Goal: Task Accomplishment & Management: Complete application form

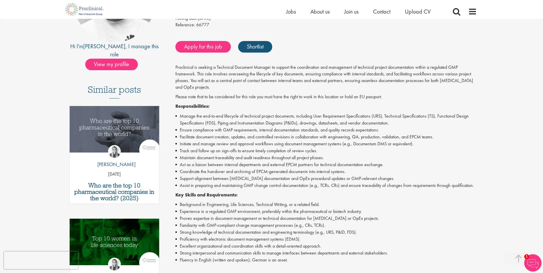
scroll to position [116, 0]
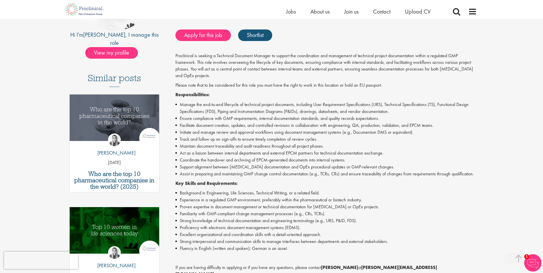
drag, startPoint x: 381, startPoint y: 202, endPoint x: 395, endPoint y: 213, distance: 18.7
click at [395, 213] on ul "Background in Engineering, Life Sciences, Technical Writing, or a related field…" at bounding box center [325, 220] width 301 height 62
drag, startPoint x: 395, startPoint y: 213, endPoint x: 396, endPoint y: 228, distance: 14.2
click at [396, 228] on li "Proficiency with electronic document management systems (EDMS)." at bounding box center [325, 227] width 301 height 7
click at [210, 34] on link "Apply for this job" at bounding box center [202, 35] width 55 height 12
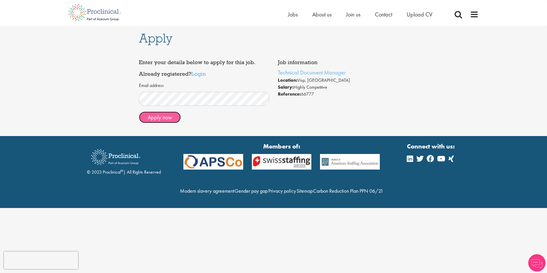
click at [172, 120] on button "Apply now" at bounding box center [160, 117] width 42 height 12
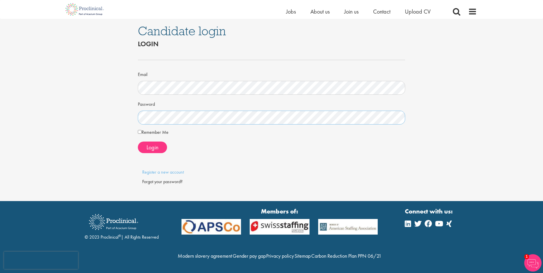
scroll to position [12, 0]
click at [142, 129] on label "Remember Me" at bounding box center [153, 132] width 31 height 7
click at [154, 144] on span "Login" at bounding box center [152, 148] width 12 height 8
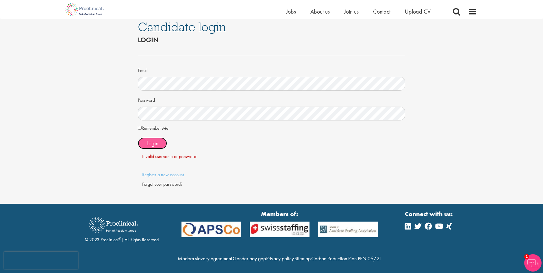
scroll to position [0, 0]
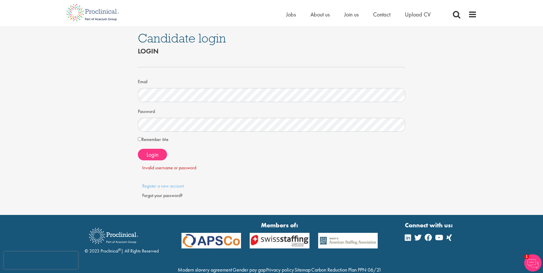
click at [258, 55] on h2 "Login" at bounding box center [271, 51] width 267 height 8
click at [116, 121] on div "Candidate login Login Email Password Remember Me" at bounding box center [271, 120] width 551 height 189
click at [232, 172] on span at bounding box center [271, 174] width 267 height 6
click at [175, 197] on div "Forgot your password?" at bounding box center [271, 195] width 259 height 7
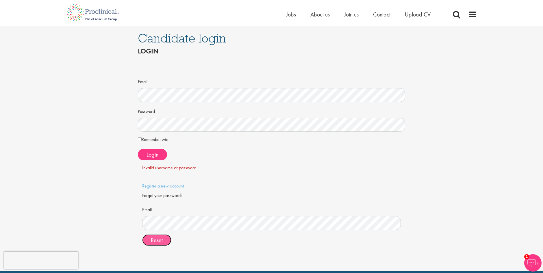
click at [157, 242] on span "Reset" at bounding box center [157, 240] width 12 height 8
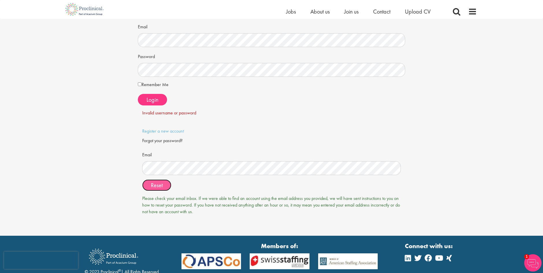
scroll to position [58, 0]
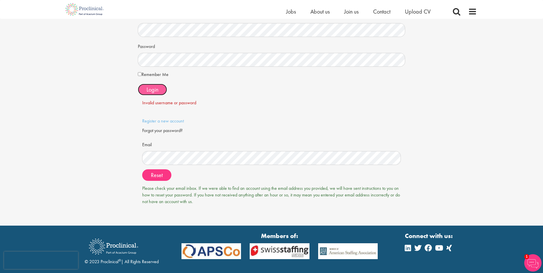
click at [160, 94] on button "Login" at bounding box center [152, 90] width 29 height 12
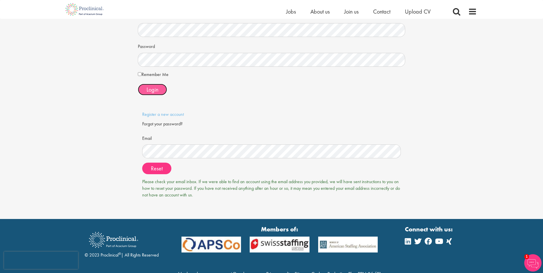
click at [153, 90] on span "Login" at bounding box center [152, 90] width 12 height 8
click at [241, 115] on p "Register a new account" at bounding box center [271, 114] width 259 height 7
click at [157, 90] on span "Login" at bounding box center [152, 90] width 12 height 8
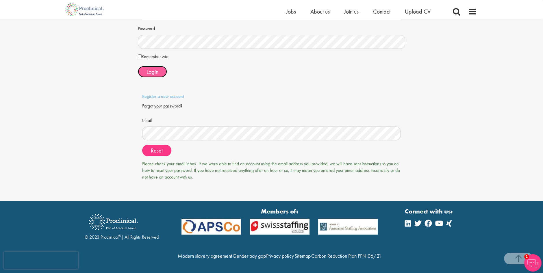
scroll to position [88, 0]
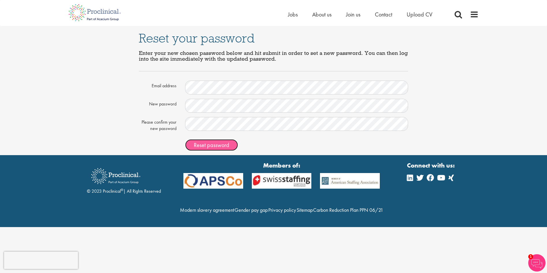
click at [217, 145] on span "Reset password" at bounding box center [212, 145] width 36 height 8
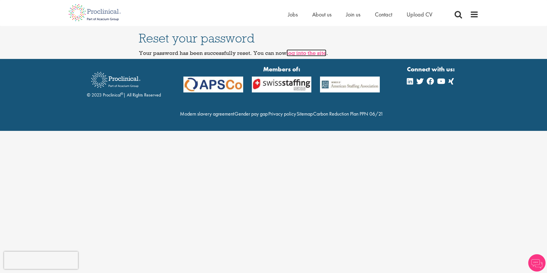
click at [304, 54] on link "log into the site" at bounding box center [307, 52] width 40 height 7
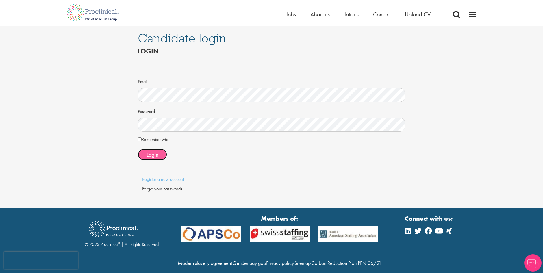
click at [155, 156] on span "Login" at bounding box center [152, 155] width 12 height 8
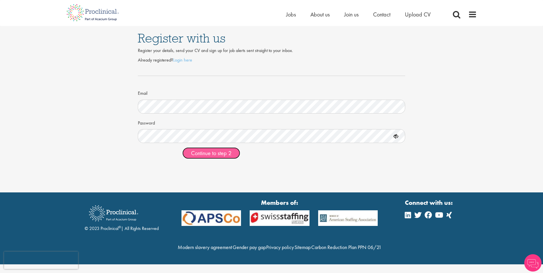
click at [219, 152] on span "Continue to step 2" at bounding box center [211, 153] width 40 height 8
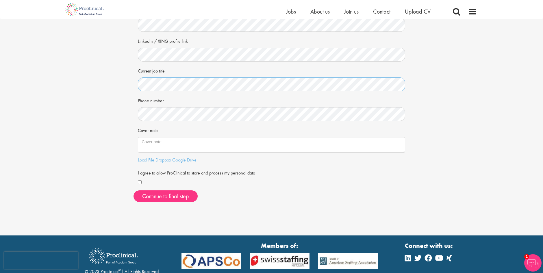
scroll to position [87, 0]
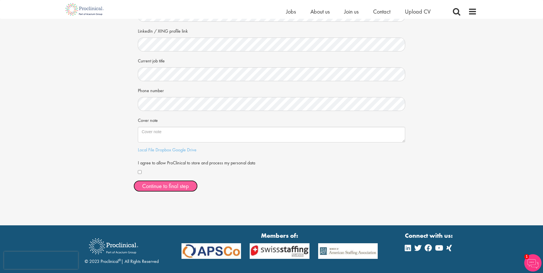
click at [181, 187] on button "Continue to final step" at bounding box center [165, 186] width 64 height 12
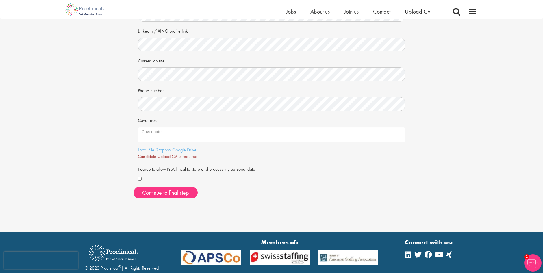
click at [271, 172] on div "I agree to allow ProClinical to store and process my personal data" at bounding box center [271, 173] width 267 height 18
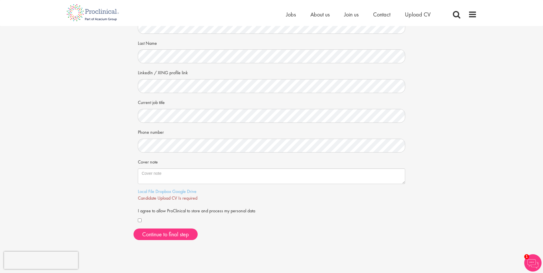
scroll to position [0, 0]
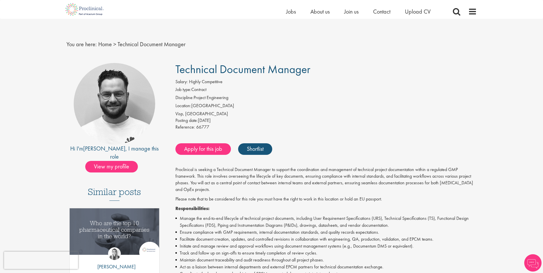
scroll to position [31, 0]
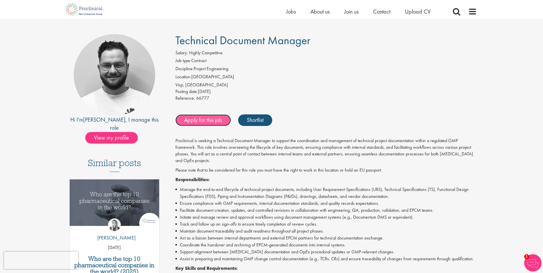
click at [195, 120] on link "Apply for this job" at bounding box center [202, 120] width 55 height 12
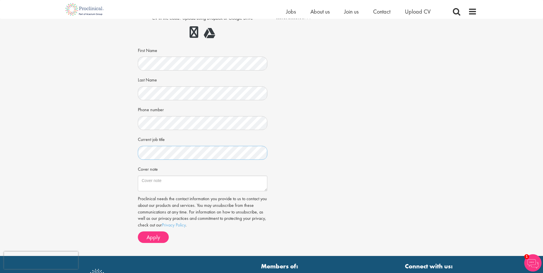
scroll to position [87, 0]
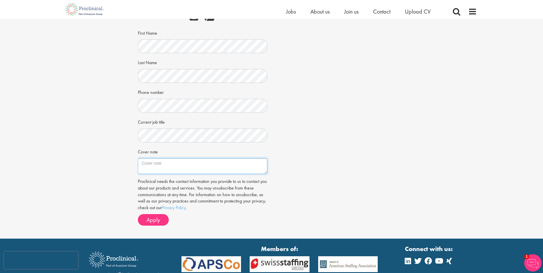
click at [169, 164] on textarea "Cover note" at bounding box center [202, 166] width 129 height 16
click at [186, 161] on textarea "Cover note" at bounding box center [202, 166] width 129 height 16
paste textarea "Dear Hiring Team, I am excited to apply for the Technical Document Manager posi…"
click at [195, 163] on textarea "Cover note" at bounding box center [202, 166] width 129 height 16
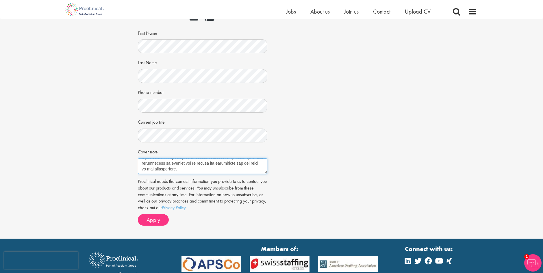
scroll to position [188, 0]
paste textarea "Yours sincerely,"
click at [187, 163] on textarea "Cover note" at bounding box center [202, 166] width 129 height 16
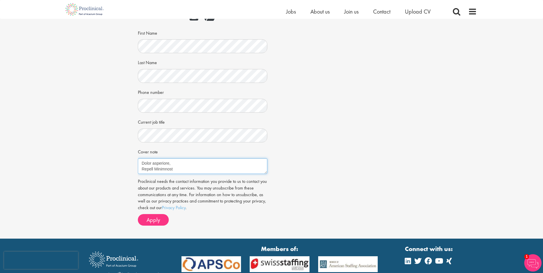
click at [191, 166] on textarea "Cover note" at bounding box center [202, 166] width 129 height 16
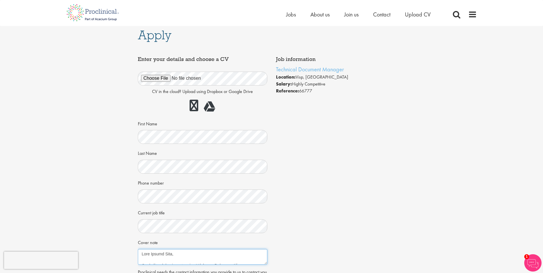
scroll to position [0, 0]
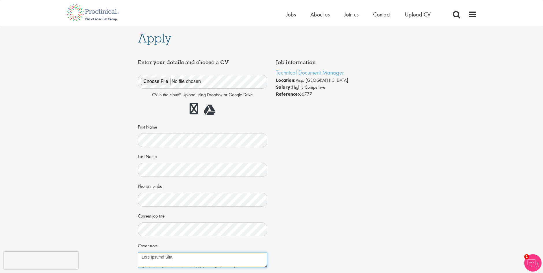
type textarea "Dear Hiring Team, I am excited to apply for the Technical Document Manager posi…"
click at [337, 96] on li "Reference: 66777" at bounding box center [340, 94] width 129 height 7
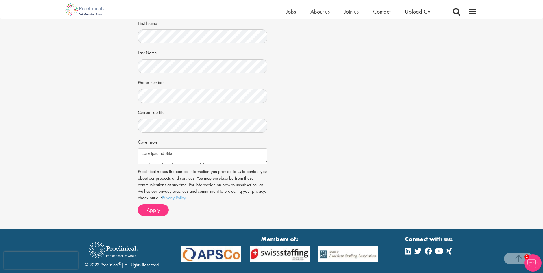
scroll to position [116, 0]
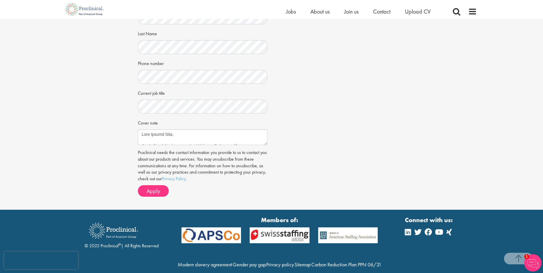
click at [529, 259] on img at bounding box center [532, 262] width 17 height 17
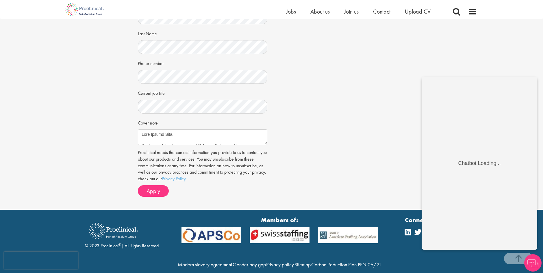
click at [336, 118] on div "Job information Technical Document Manager Location: Visp, Schweiz Salary: High…" at bounding box center [271, 67] width 276 height 267
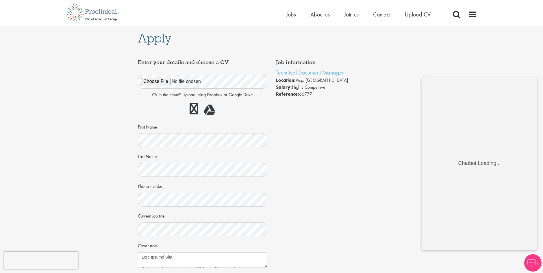
click at [334, 142] on div "Job information Technical Document Manager Location: Visp, Schweiz Salary: High…" at bounding box center [271, 190] width 276 height 267
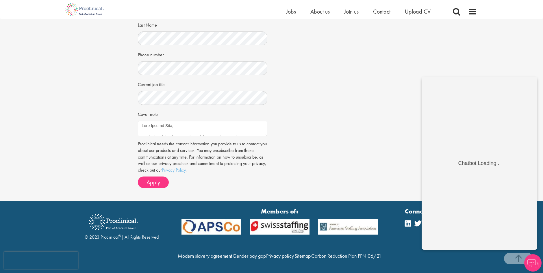
scroll to position [137, 0]
click at [149, 178] on span "Apply" at bounding box center [153, 182] width 14 height 8
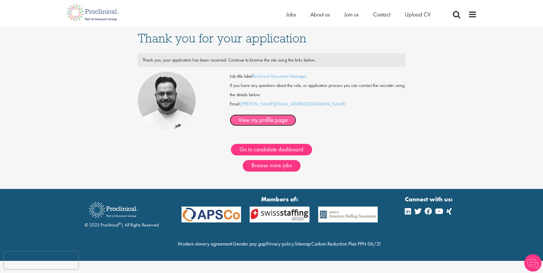
click at [296, 114] on link "View my profile page" at bounding box center [263, 120] width 66 height 12
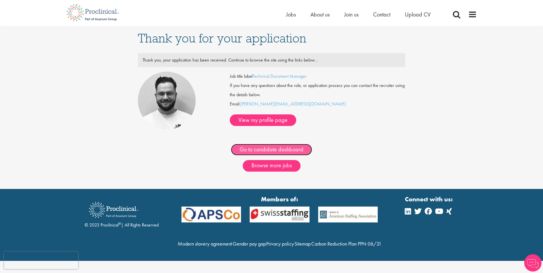
click at [262, 148] on link "Go to candidate dashboard" at bounding box center [271, 150] width 81 height 12
click at [292, 13] on span "Jobs" at bounding box center [291, 15] width 10 height 8
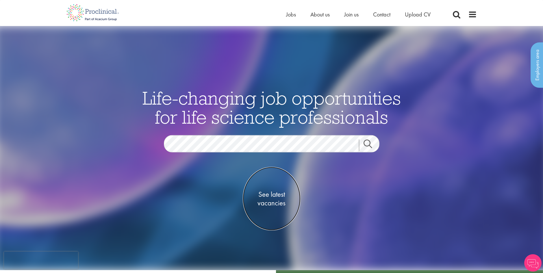
click at [278, 193] on span "See latest vacancies" at bounding box center [272, 198] width 58 height 17
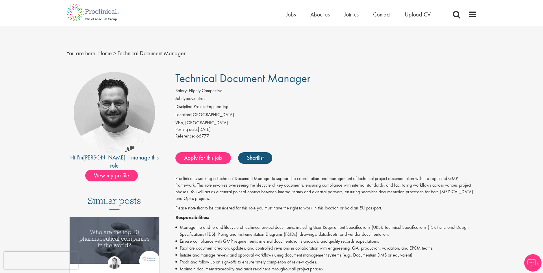
click at [228, 0] on div "Home Jobs About us Join us Contact Upload CV" at bounding box center [269, 11] width 414 height 22
